Goal: Task Accomplishment & Management: Manage account settings

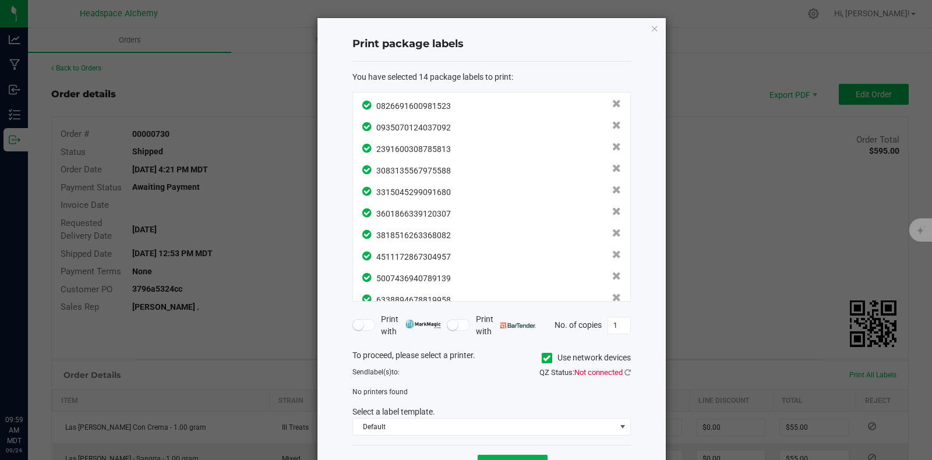
click at [653, 34] on div "Print package labels You have selected 14 package labels to print : 08266916009…" at bounding box center [491, 251] width 348 height 467
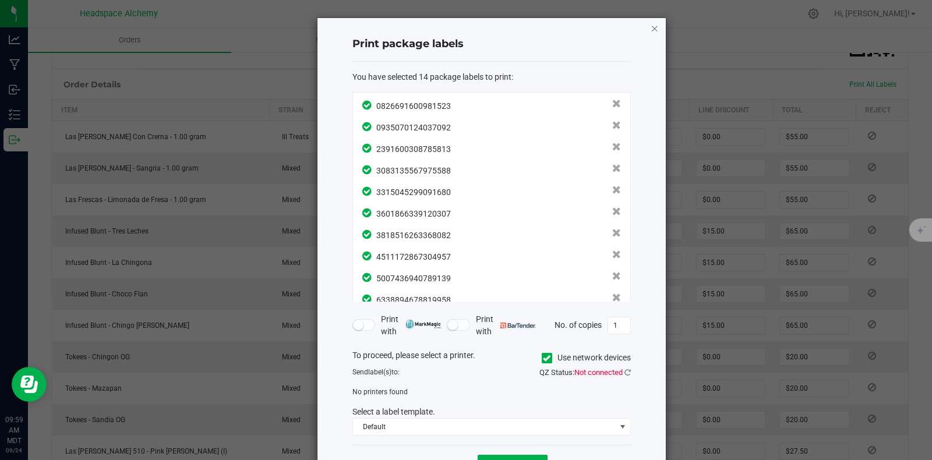
click at [651, 33] on icon "button" at bounding box center [655, 28] width 8 height 14
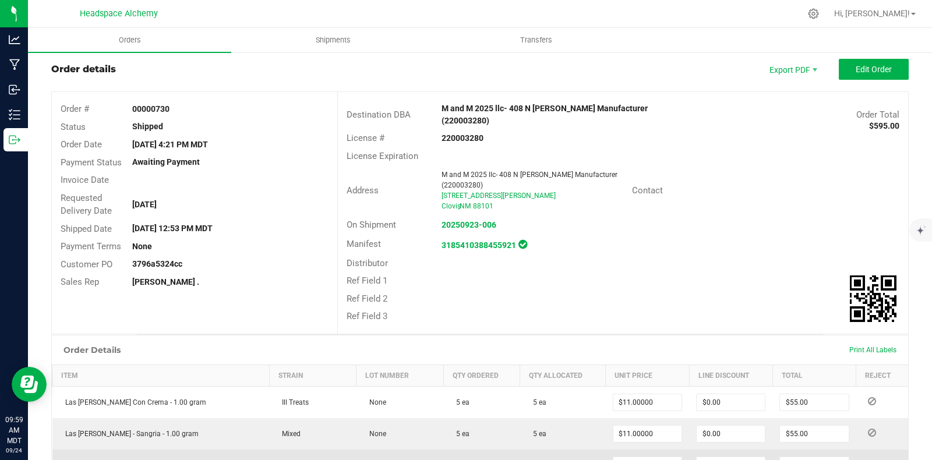
scroll to position [0, 0]
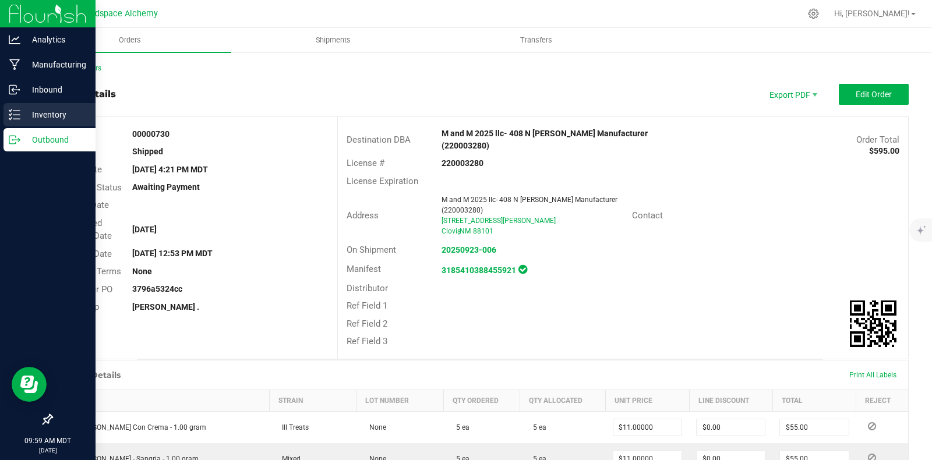
click at [45, 115] on p "Inventory" at bounding box center [55, 115] width 70 height 14
click at [12, 116] on icon at bounding box center [15, 115] width 12 height 12
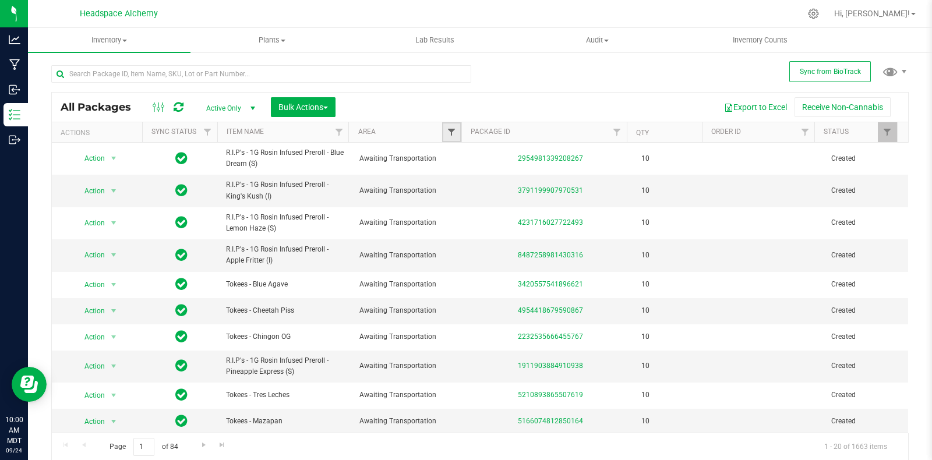
click at [450, 130] on span "Filter" at bounding box center [451, 132] width 9 height 9
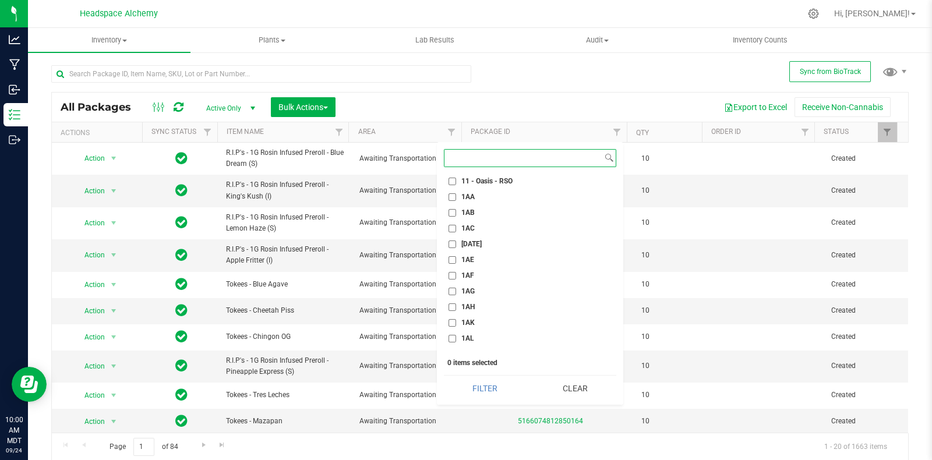
scroll to position [655, 0]
click at [446, 298] on li "1AN" at bounding box center [530, 297] width 172 height 12
click at [452, 296] on input "1AN" at bounding box center [452, 298] width 8 height 8
checkbox input "true"
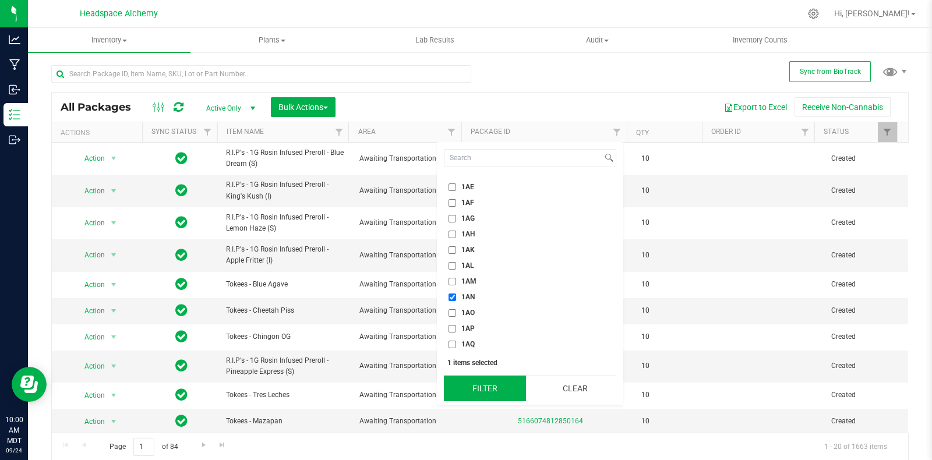
click at [485, 386] on button "Filter" at bounding box center [485, 389] width 82 height 26
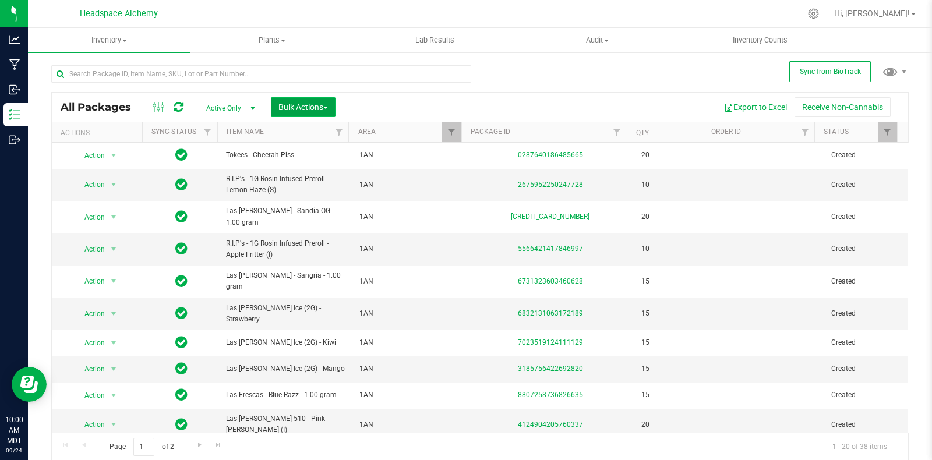
click at [313, 112] on button "Bulk Actions" at bounding box center [303, 107] width 65 height 20
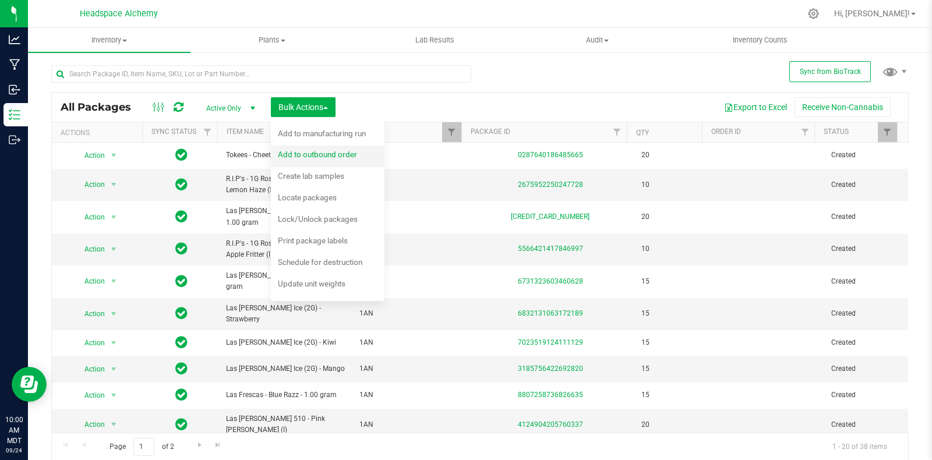
click at [314, 155] on span "Add to outbound order" at bounding box center [317, 154] width 79 height 9
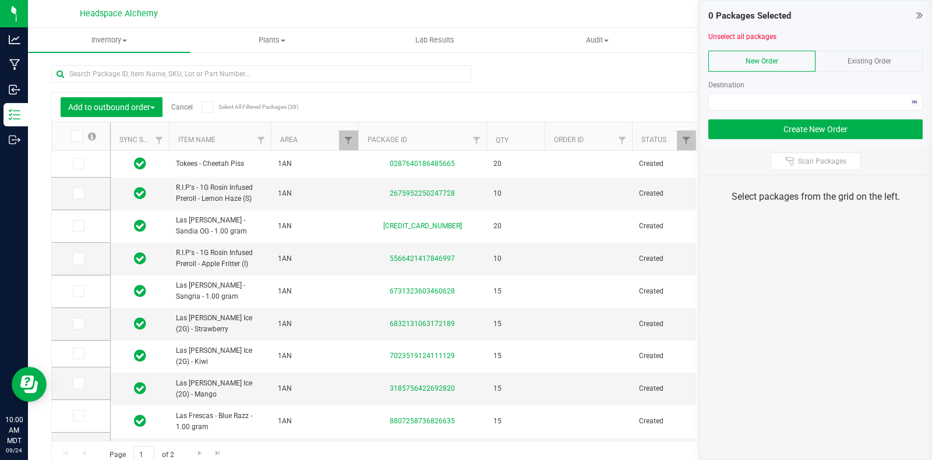
click at [204, 107] on icon at bounding box center [207, 107] width 8 height 0
click at [0, 0] on input "Select All Filtered Packages (38)" at bounding box center [0, 0] width 0 height 0
click at [892, 70] on div "Existing Order" at bounding box center [868, 61] width 107 height 21
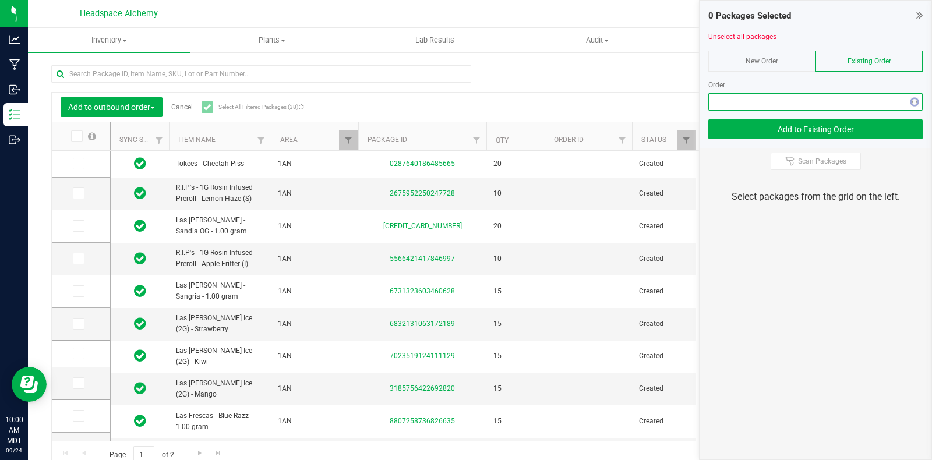
click at [795, 103] on span "NO DATA FOUND" at bounding box center [808, 102] width 199 height 16
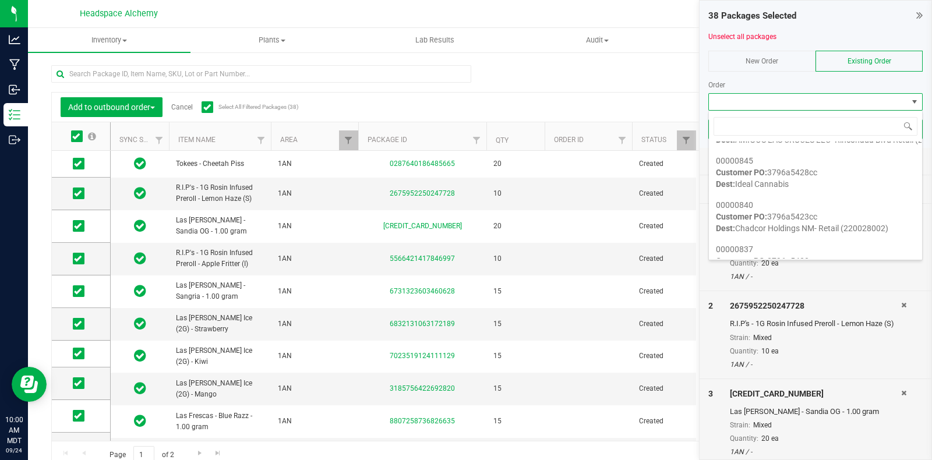
scroll to position [1164, 0]
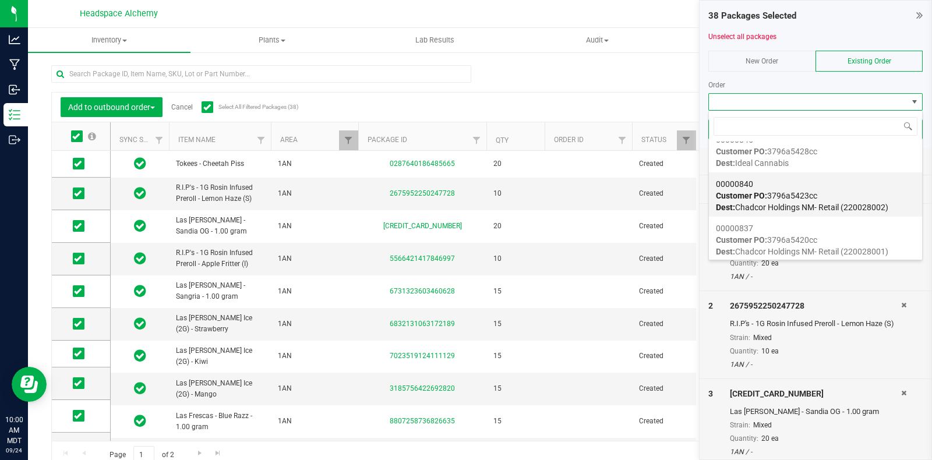
click at [846, 188] on div "00000840 Customer PO: 3796a5423cc Dest: Chadcor Holdings NM- Retail (220028002)" at bounding box center [815, 196] width 199 height 44
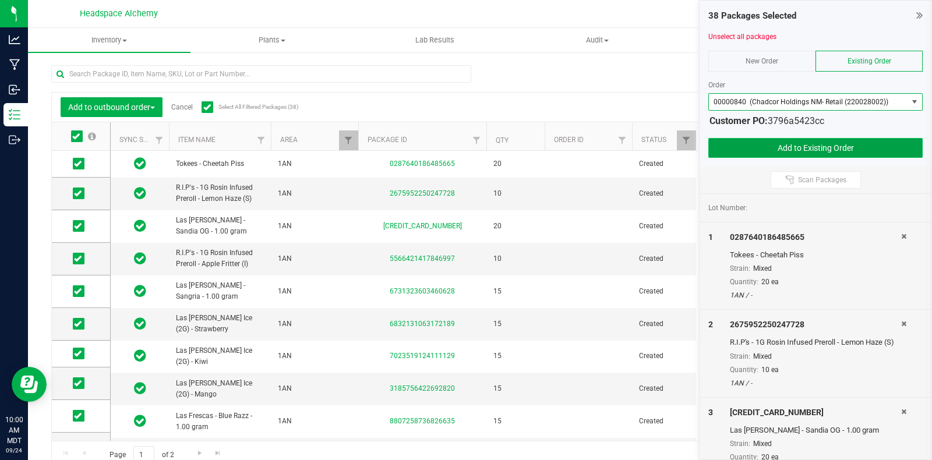
click at [844, 142] on button "Add to Existing Order" at bounding box center [815, 148] width 214 height 20
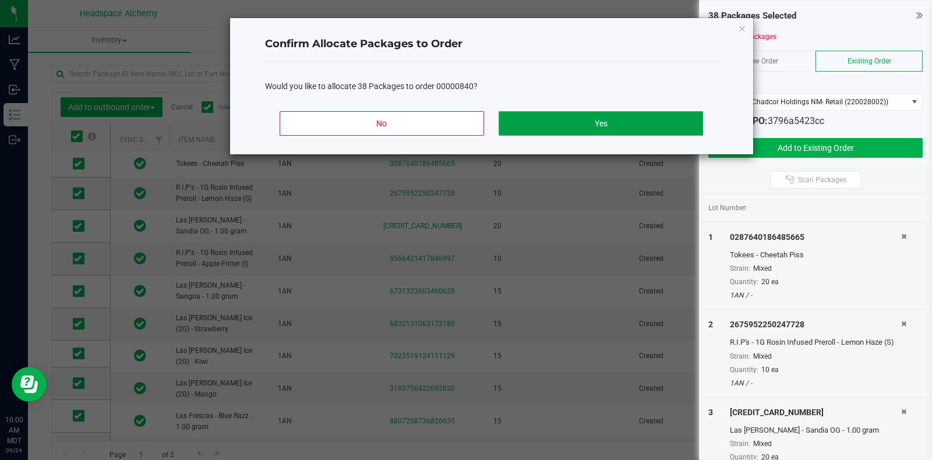
click at [629, 123] on button "Yes" at bounding box center [601, 123] width 204 height 24
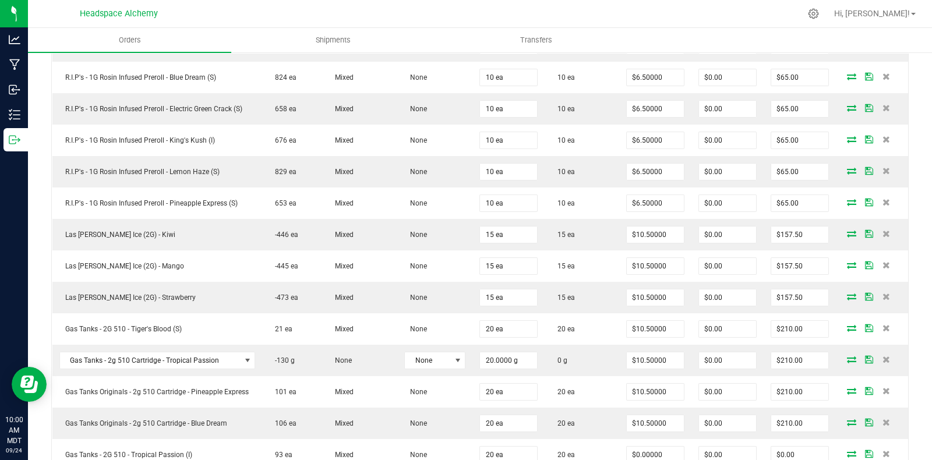
scroll to position [1238, 0]
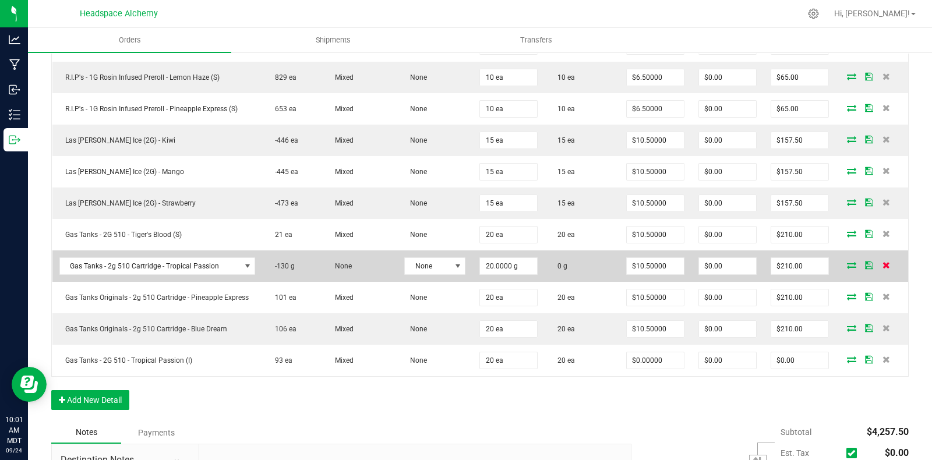
click at [879, 261] on span at bounding box center [886, 264] width 17 height 7
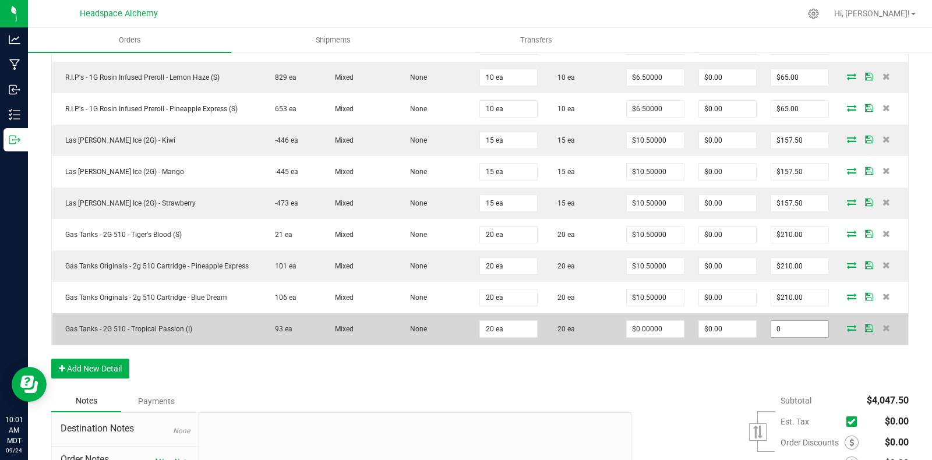
click at [795, 321] on input "0" at bounding box center [799, 329] width 57 height 16
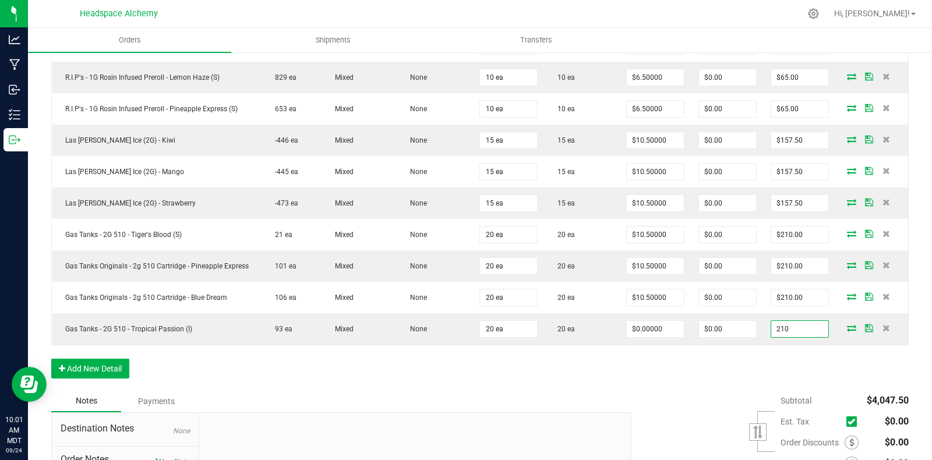
type input "210"
type input "$10.50000"
type input "$210.00"
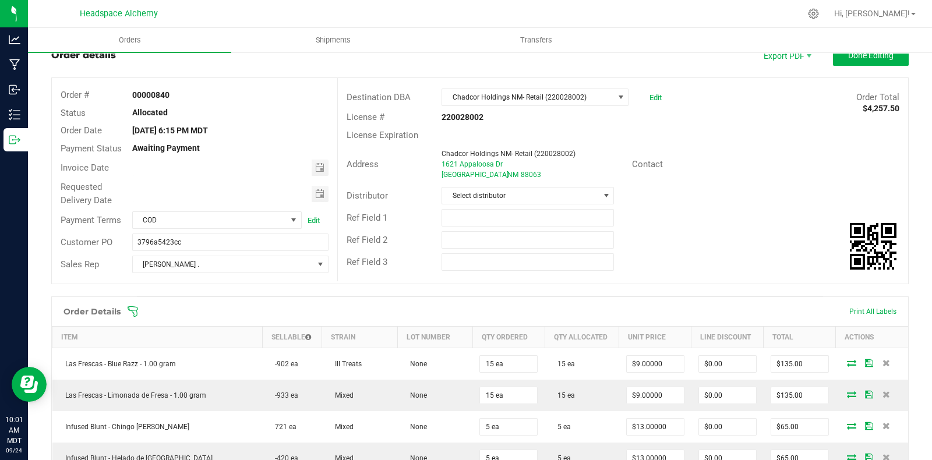
scroll to position [0, 0]
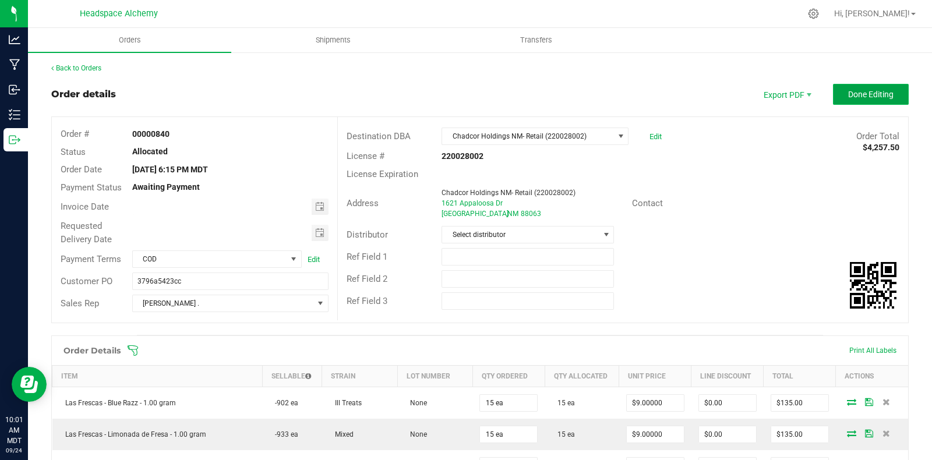
click at [855, 99] on button "Done Editing" at bounding box center [871, 94] width 76 height 21
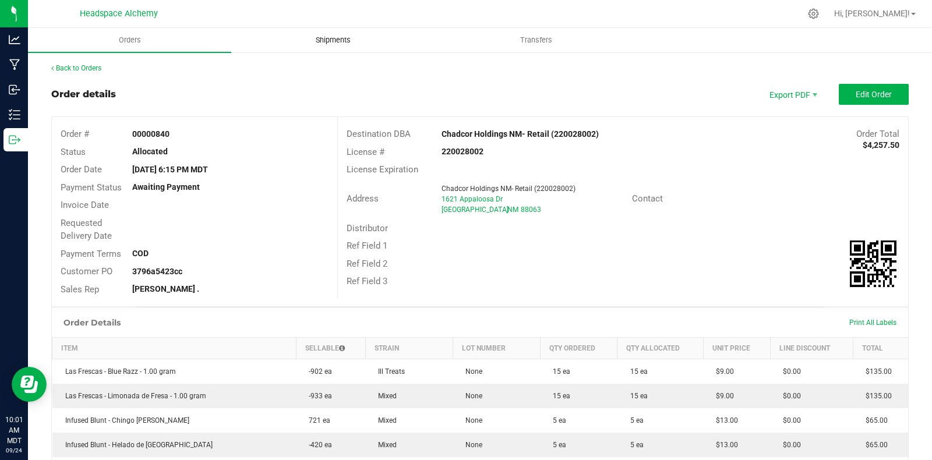
click at [335, 38] on span "Shipments" at bounding box center [333, 40] width 66 height 10
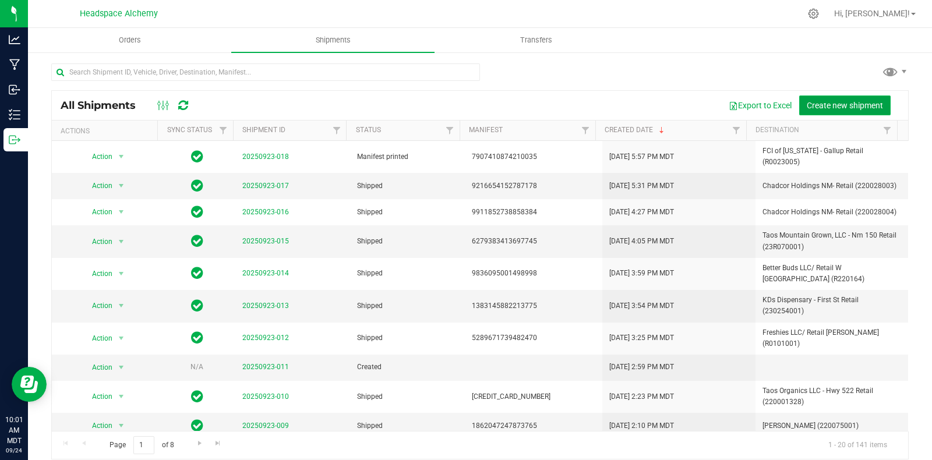
click at [828, 105] on span "Create new shipment" at bounding box center [845, 105] width 76 height 9
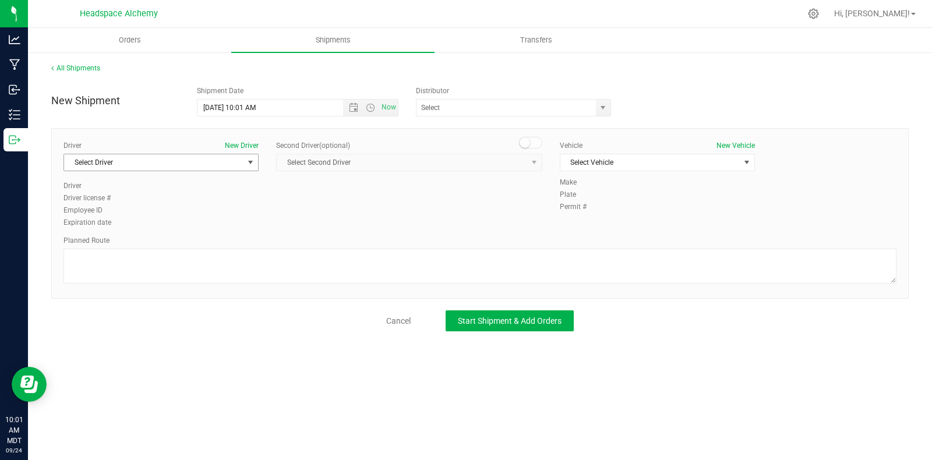
click at [215, 165] on span "Select Driver" at bounding box center [153, 162] width 179 height 16
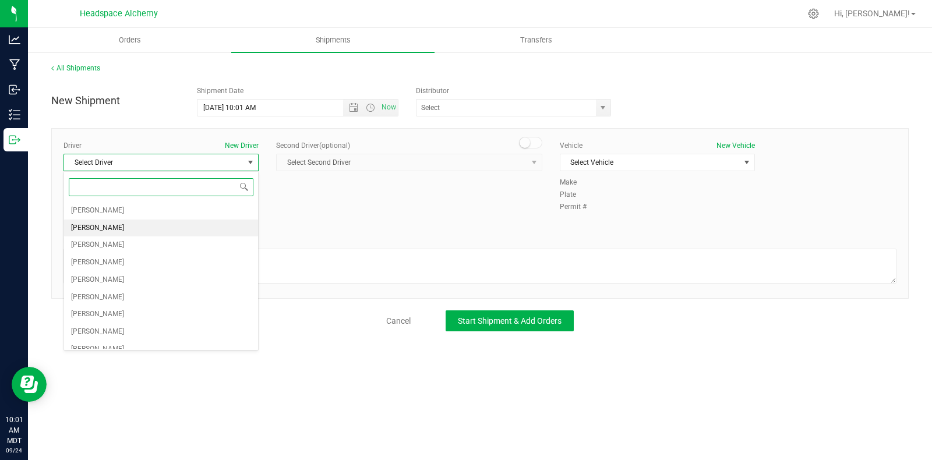
click at [134, 234] on li "[PERSON_NAME]" at bounding box center [161, 228] width 194 height 17
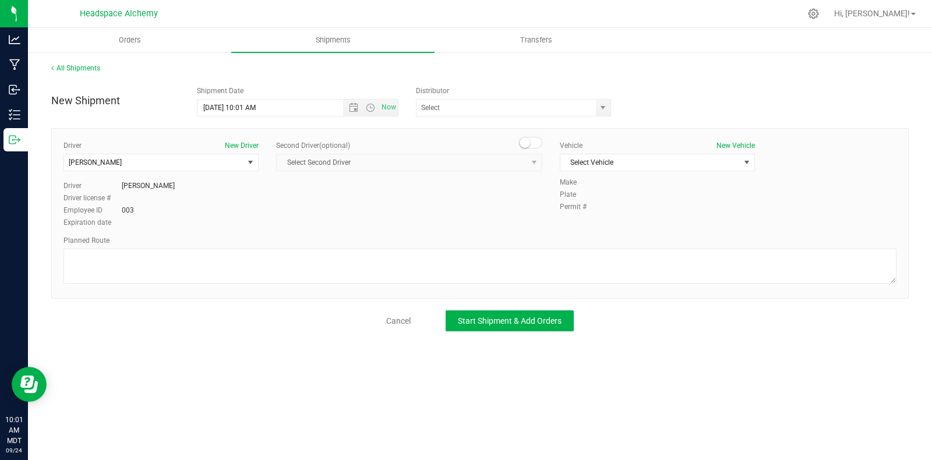
click at [538, 141] on span at bounding box center [530, 143] width 23 height 12
click at [517, 167] on span "Select Second Driver" at bounding box center [402, 162] width 250 height 16
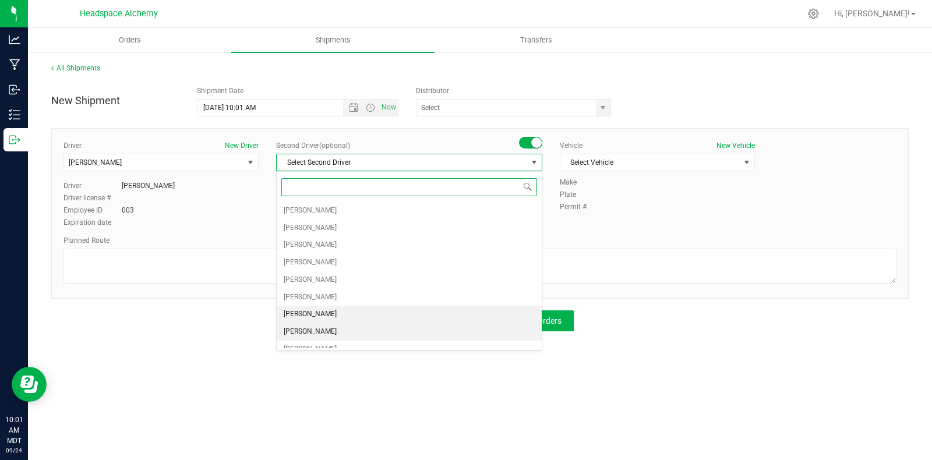
click at [321, 315] on span "[PERSON_NAME]" at bounding box center [310, 314] width 53 height 15
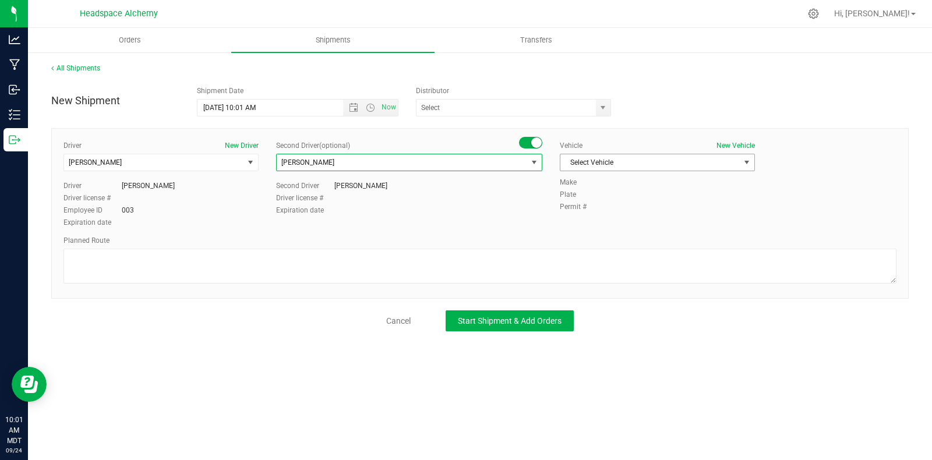
click at [652, 160] on span "Select Vehicle" at bounding box center [649, 162] width 179 height 16
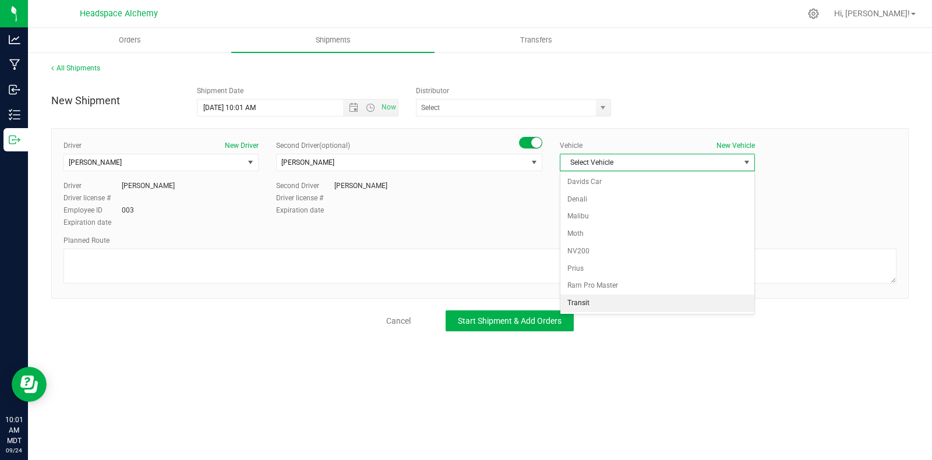
click at [599, 307] on li "Transit" at bounding box center [657, 303] width 194 height 17
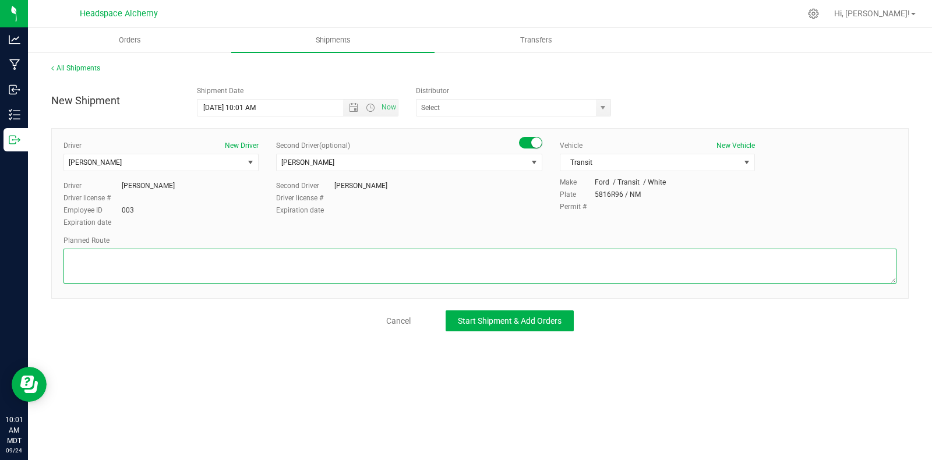
drag, startPoint x: 333, startPoint y: 257, endPoint x: 381, endPoint y: 250, distance: 48.8
click at [333, 258] on textarea at bounding box center [479, 266] width 833 height 35
type textarea "GPS"
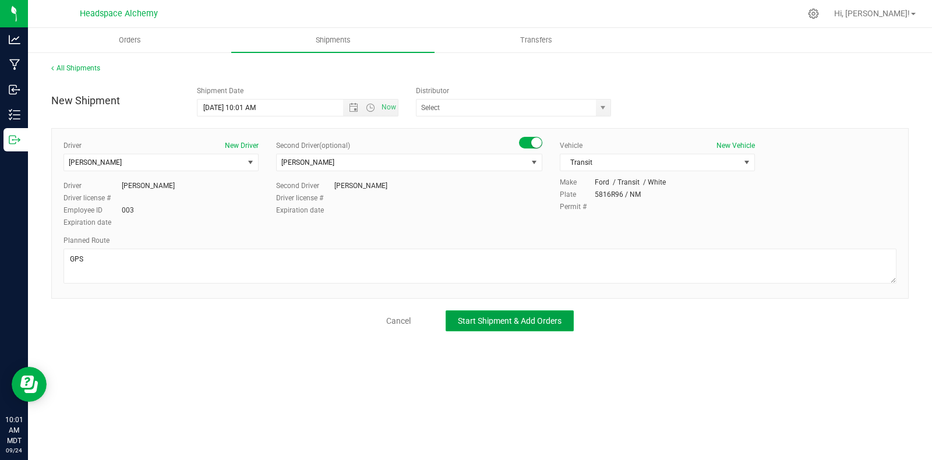
click at [491, 321] on span "Start Shipment & Add Orders" at bounding box center [510, 320] width 104 height 9
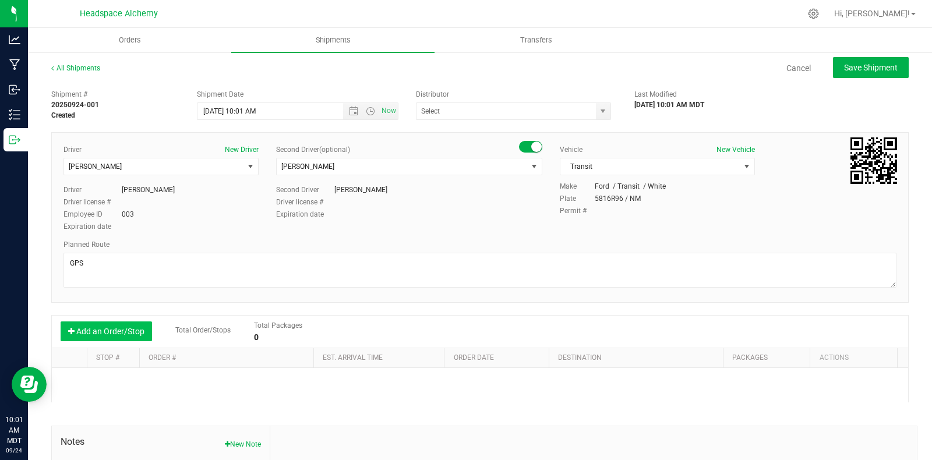
click at [125, 331] on button "Add an Order/Stop" at bounding box center [106, 331] width 91 height 20
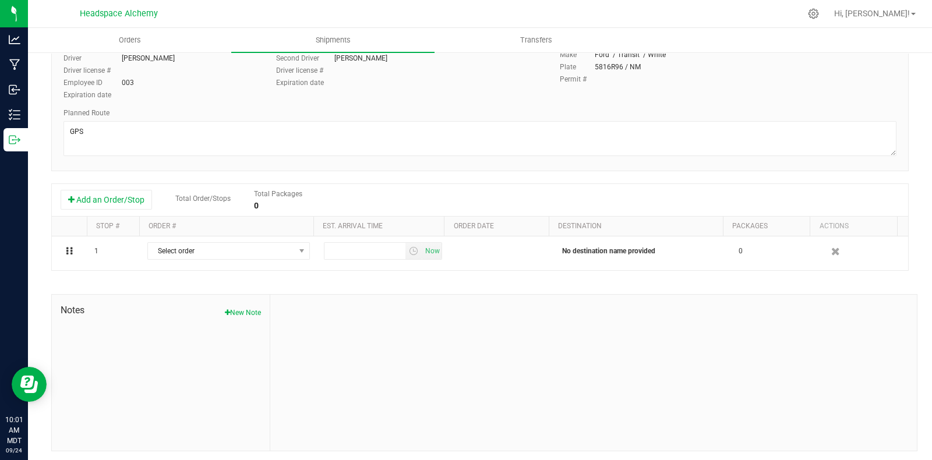
scroll to position [135, 0]
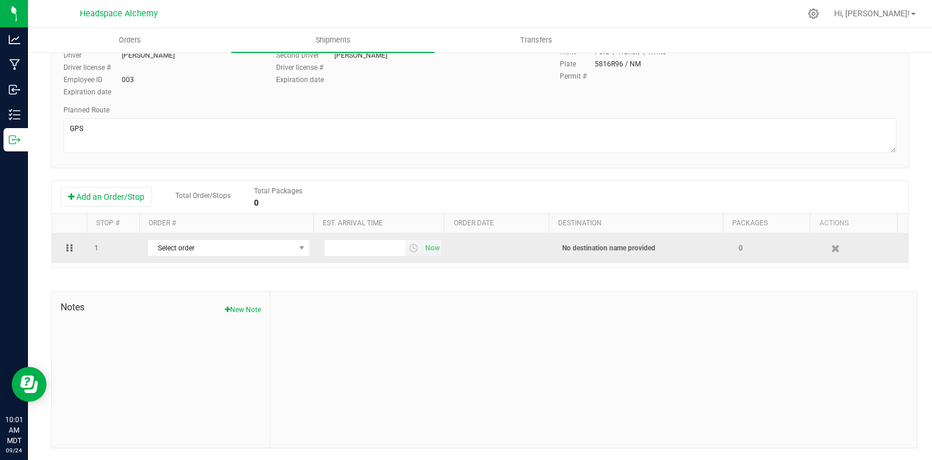
click at [261, 259] on td "Select order 00000889 00000887 00000885 00000884 00000883 00000882 00000881 000…" at bounding box center [228, 249] width 176 height 30
click at [297, 252] on span "select" at bounding box center [301, 247] width 9 height 9
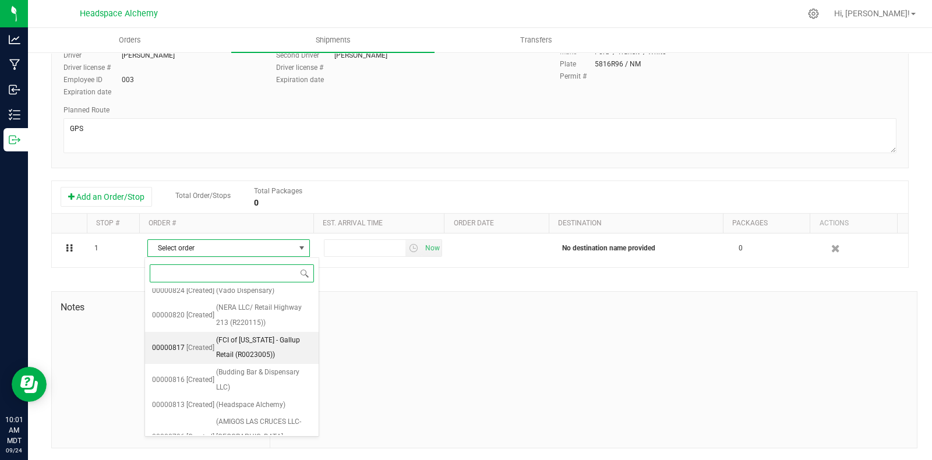
scroll to position [886, 0]
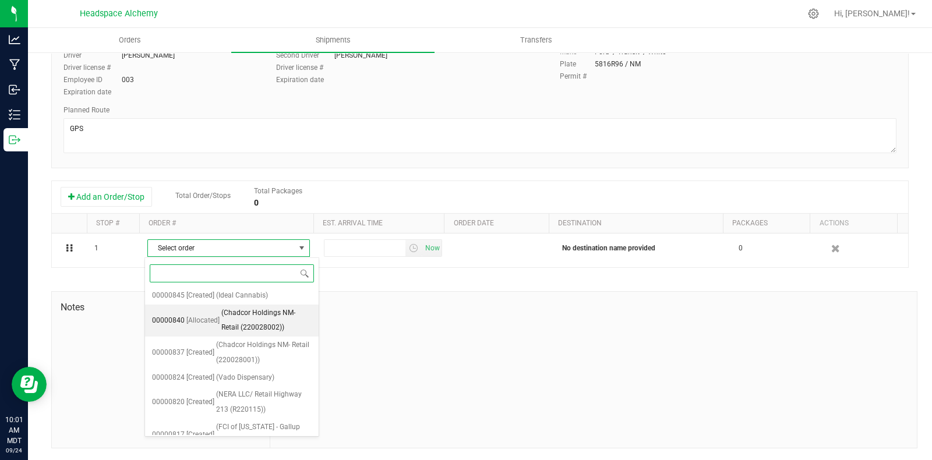
click at [218, 318] on li "00000840 [Allocated] (Chadcor Holdings NM- Retail (220028002))" at bounding box center [232, 321] width 174 height 32
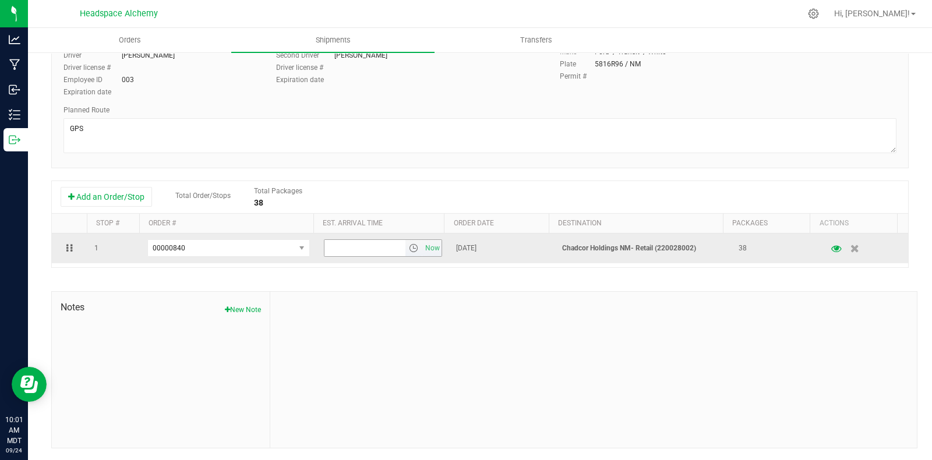
click at [409, 246] on span "select" at bounding box center [413, 247] width 9 height 9
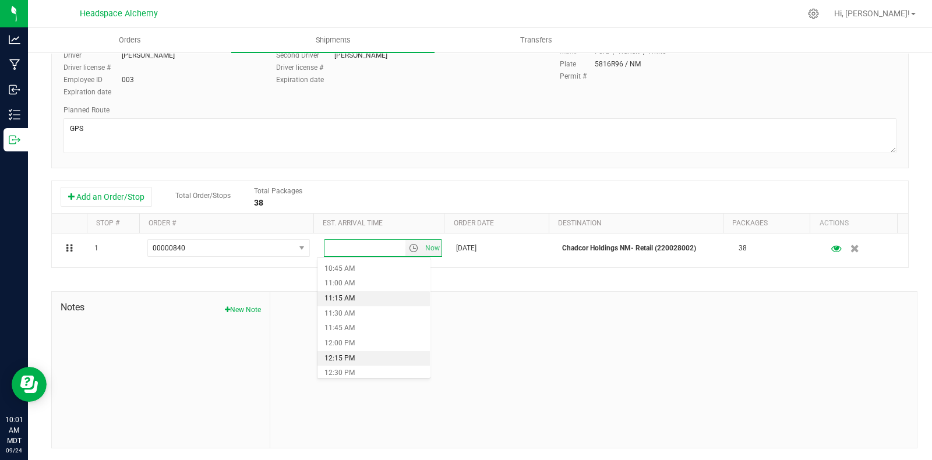
scroll to position [655, 0]
click at [352, 346] on li "12:15 PM" at bounding box center [373, 345] width 113 height 15
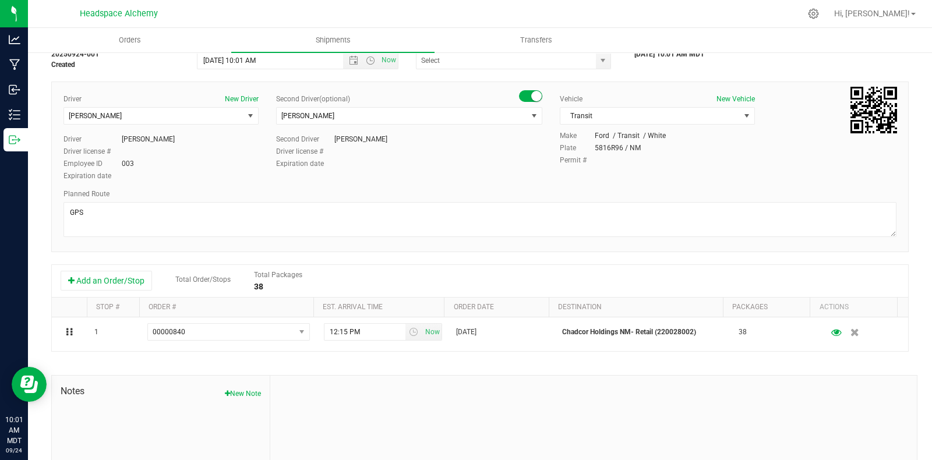
scroll to position [0, 0]
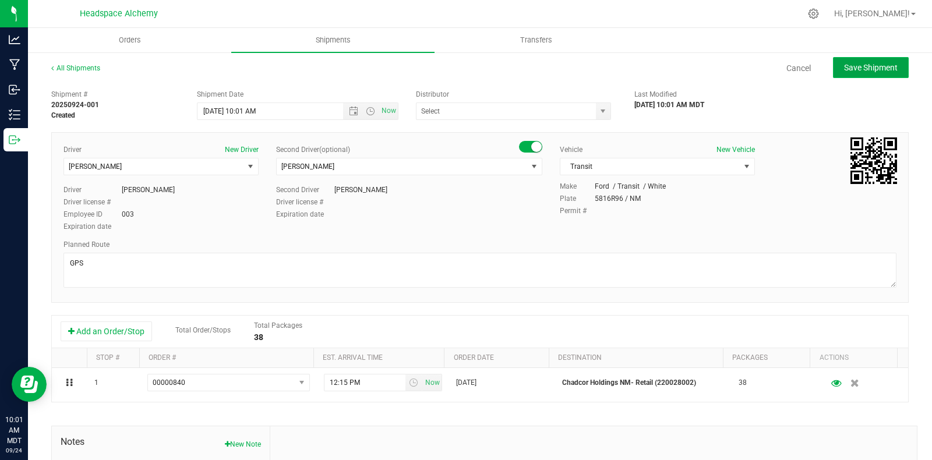
click at [858, 68] on span "Save Shipment" at bounding box center [871, 67] width 54 height 9
type input "[DATE] 4:01 PM"
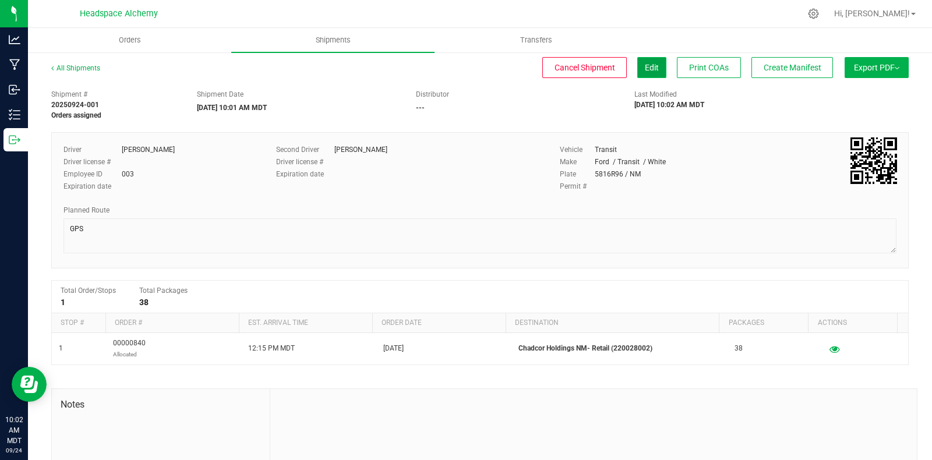
click at [637, 60] on button "Edit" at bounding box center [651, 67] width 29 height 21
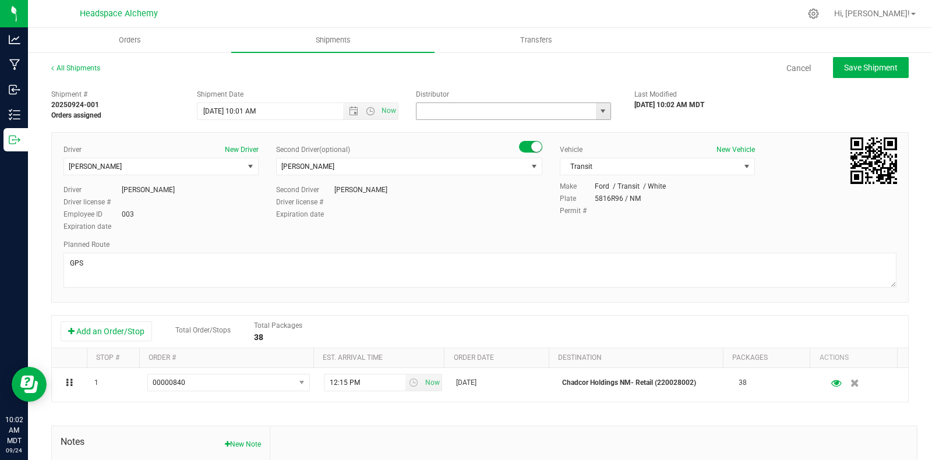
click at [452, 103] on input "text" at bounding box center [503, 111] width 174 height 16
click at [472, 133] on li "Headspace Alchemy (230021002)" at bounding box center [507, 130] width 191 height 17
type input "Headspace Alchemy (230021002)"
click at [854, 65] on span "Save Shipment" at bounding box center [871, 67] width 54 height 9
type input "[DATE] 4:01 PM"
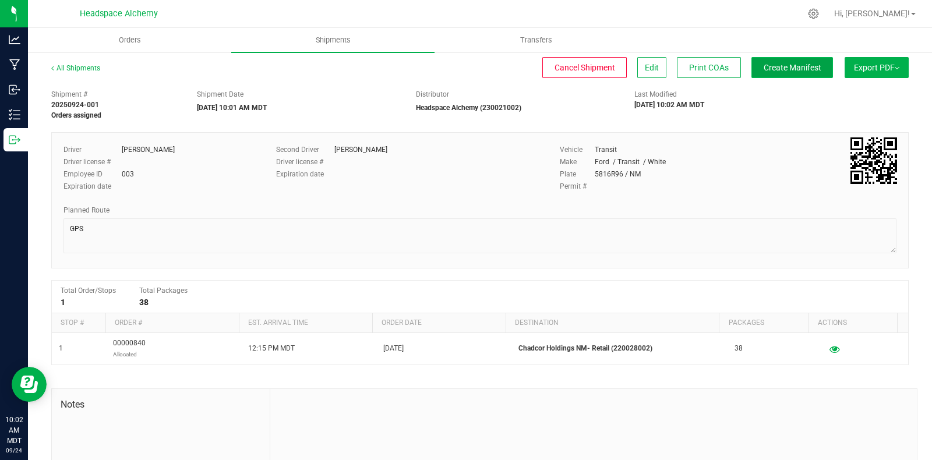
click at [786, 69] on span "Create Manifest" at bounding box center [792, 67] width 58 height 9
click at [648, 74] on button "Edit" at bounding box center [651, 67] width 29 height 21
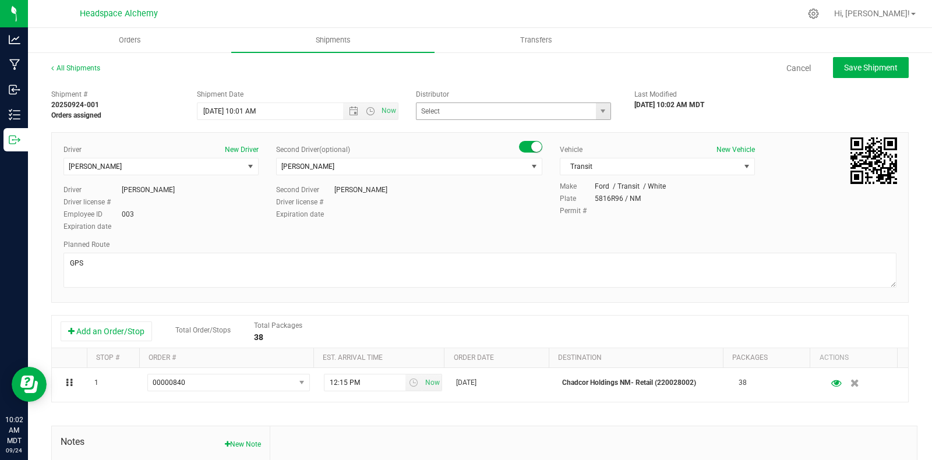
type input "Headspace Alchemy (230021002)"
click at [349, 111] on span "Open the date view" at bounding box center [353, 111] width 9 height 9
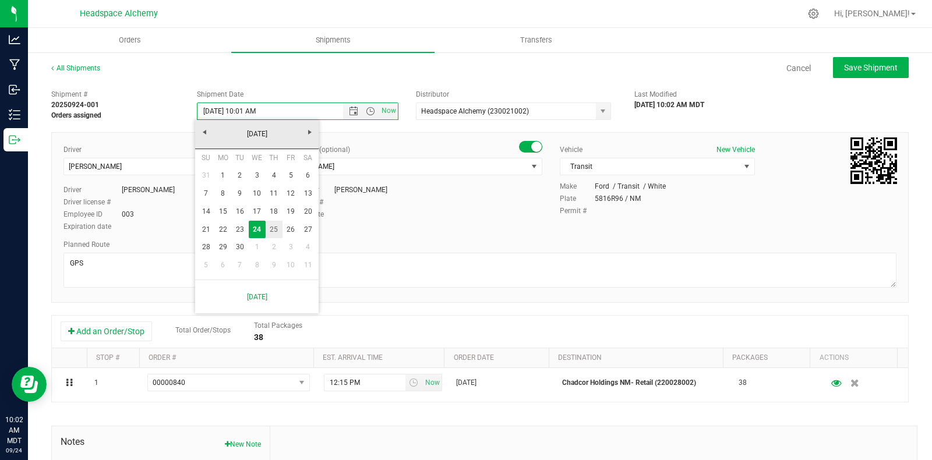
click at [274, 234] on link "25" at bounding box center [274, 230] width 17 height 18
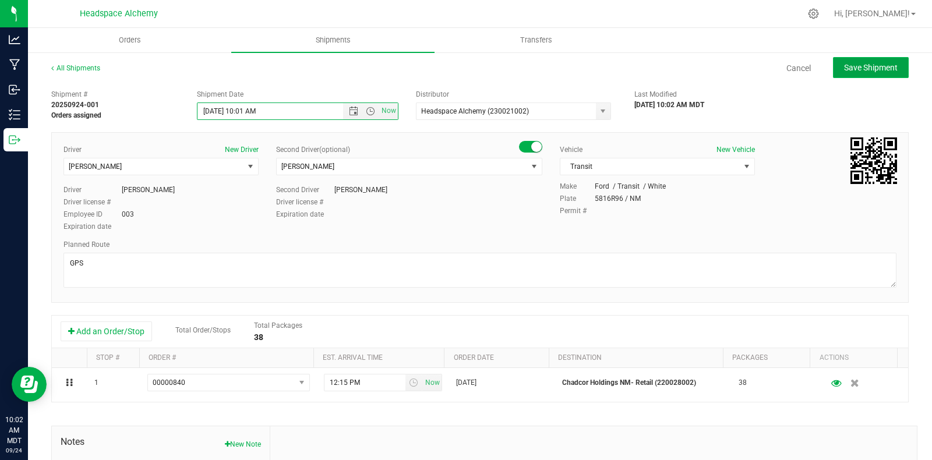
click at [891, 74] on button "Save Shipment" at bounding box center [871, 67] width 76 height 21
type input "[DATE] 4:01 PM"
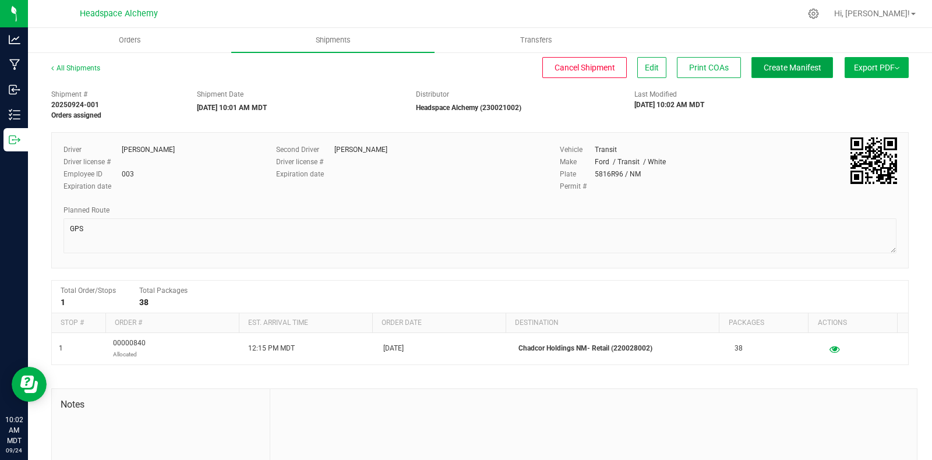
click at [765, 65] on span "Create Manifest" at bounding box center [792, 67] width 58 height 9
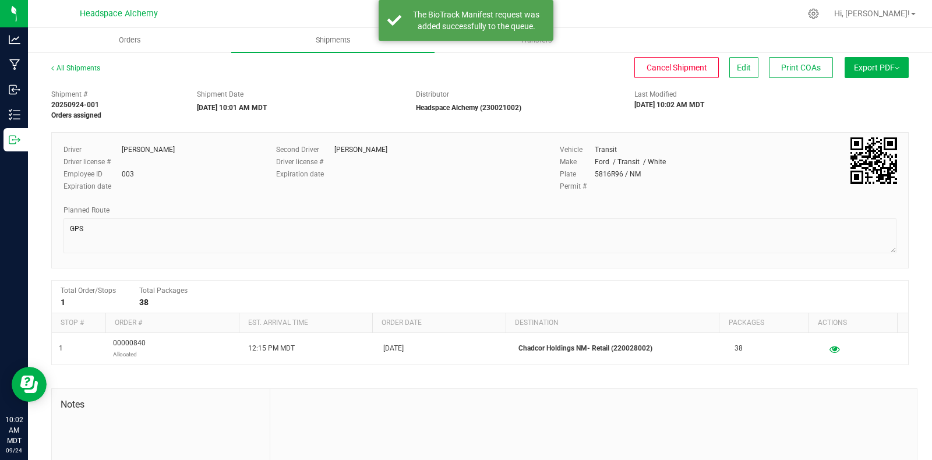
click at [854, 68] on span "Export PDF" at bounding box center [876, 67] width 45 height 9
click at [854, 100] on li "Manifest by Package ID" at bounding box center [873, 92] width 118 height 17
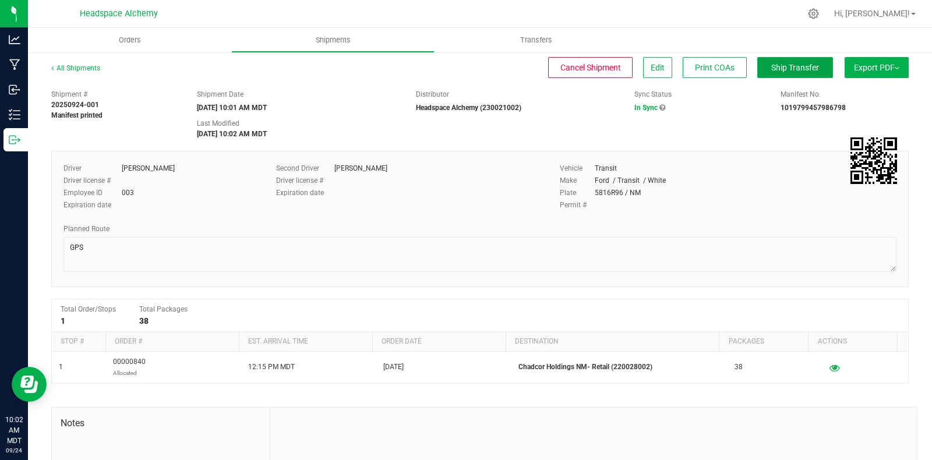
click at [789, 77] on button "Ship Transfer" at bounding box center [795, 67] width 76 height 21
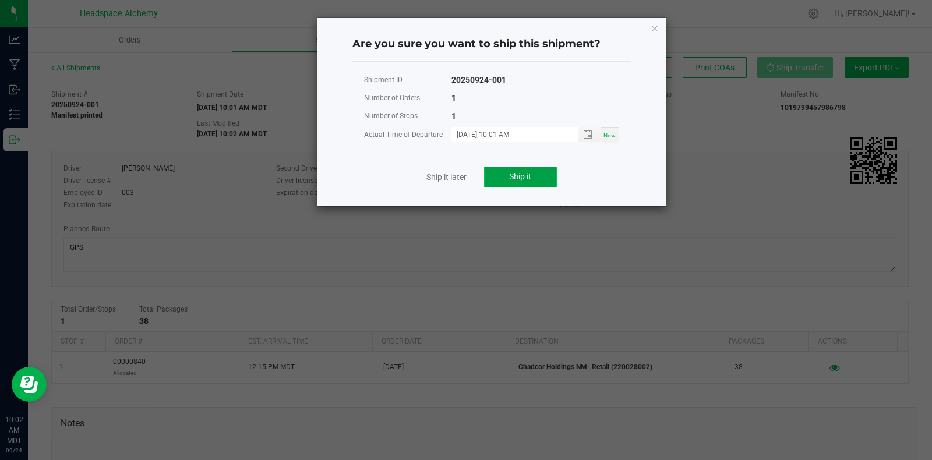
click at [544, 185] on button "Ship it" at bounding box center [520, 177] width 73 height 21
